Goal: Navigation & Orientation: Find specific page/section

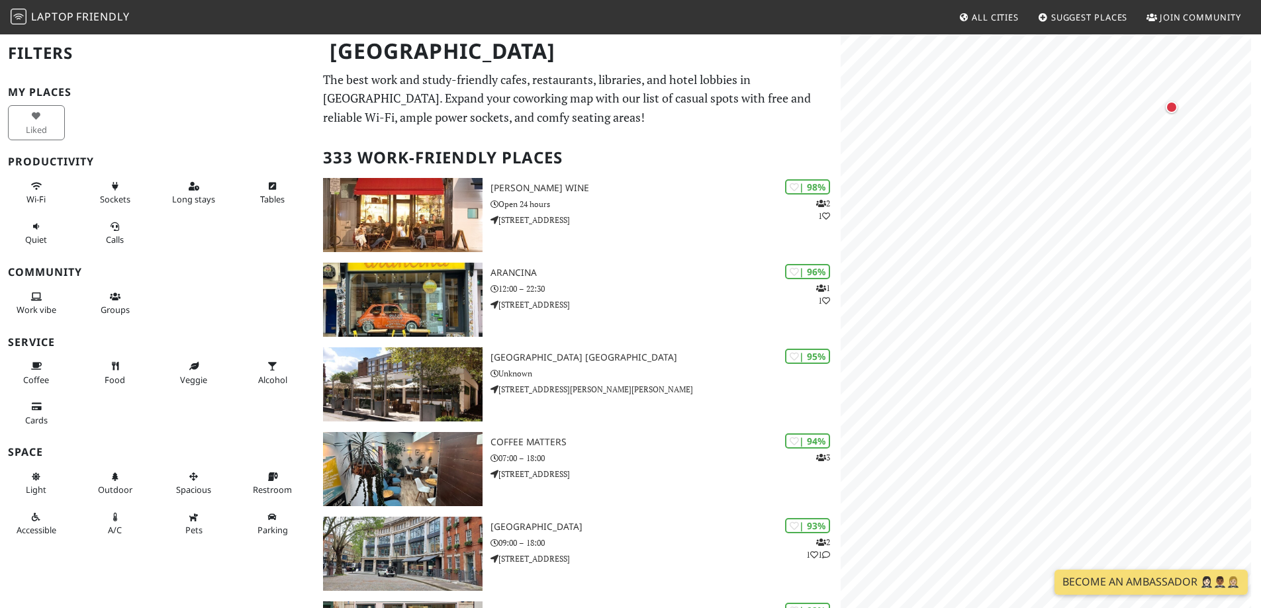
click at [1171, 107] on div "Map marker" at bounding box center [1171, 107] width 12 height 12
click at [1137, 241] on div "Map marker" at bounding box center [1135, 241] width 9 height 9
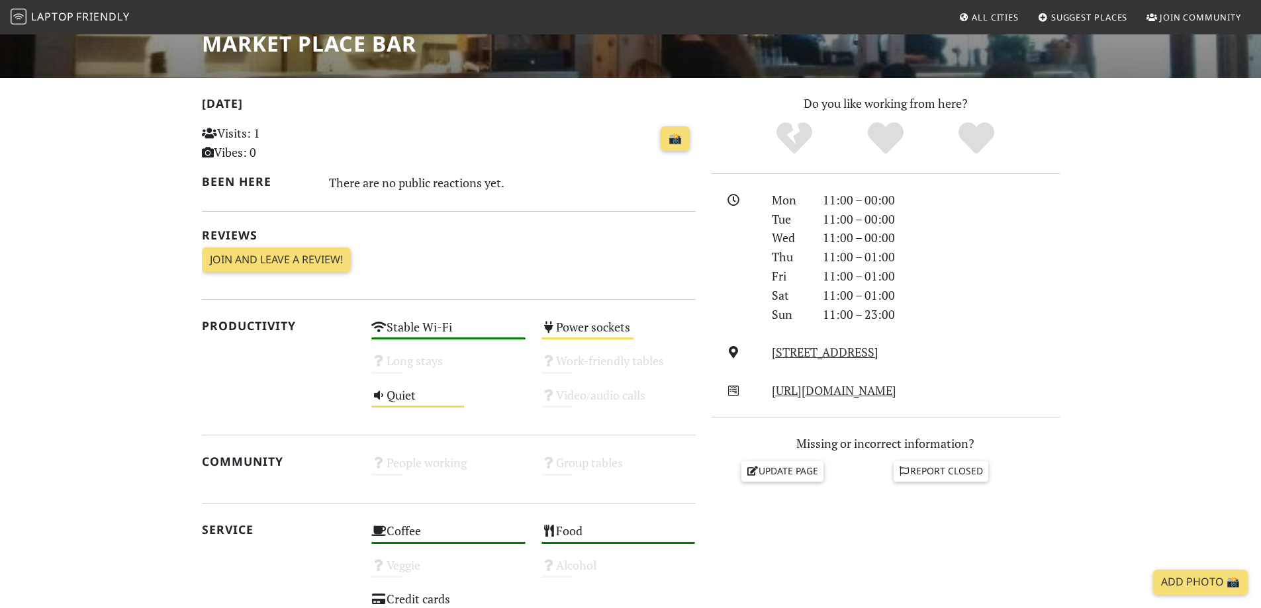
scroll to position [236, 0]
